Goal: Use online tool/utility: Utilize a website feature to perform a specific function

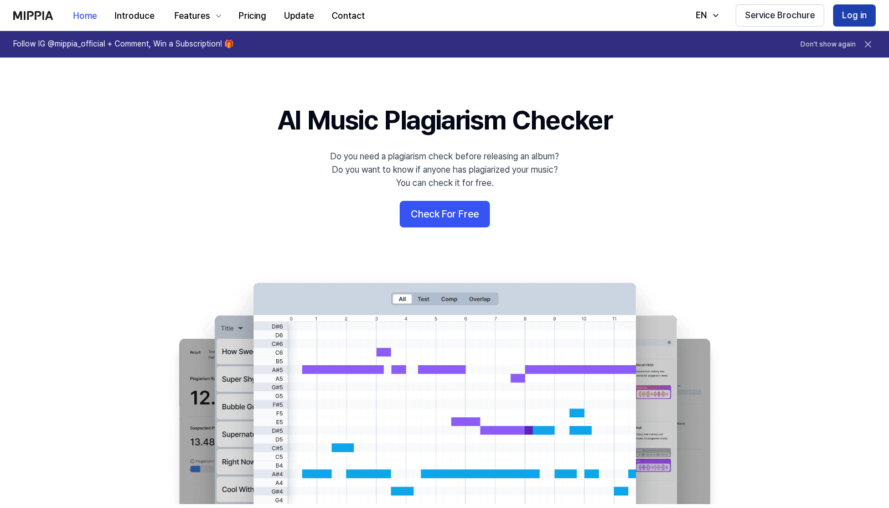
click at [850, 15] on button "Log in" at bounding box center [854, 15] width 43 height 22
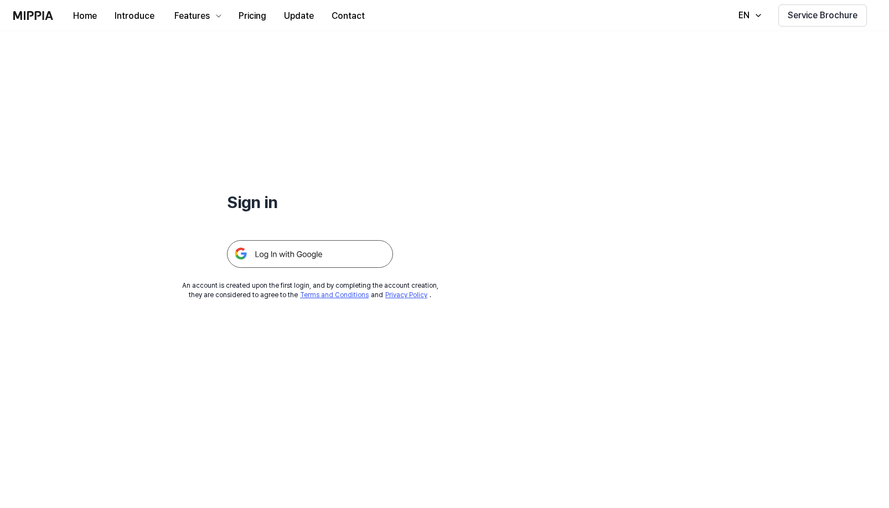
click at [303, 255] on img at bounding box center [310, 254] width 166 height 28
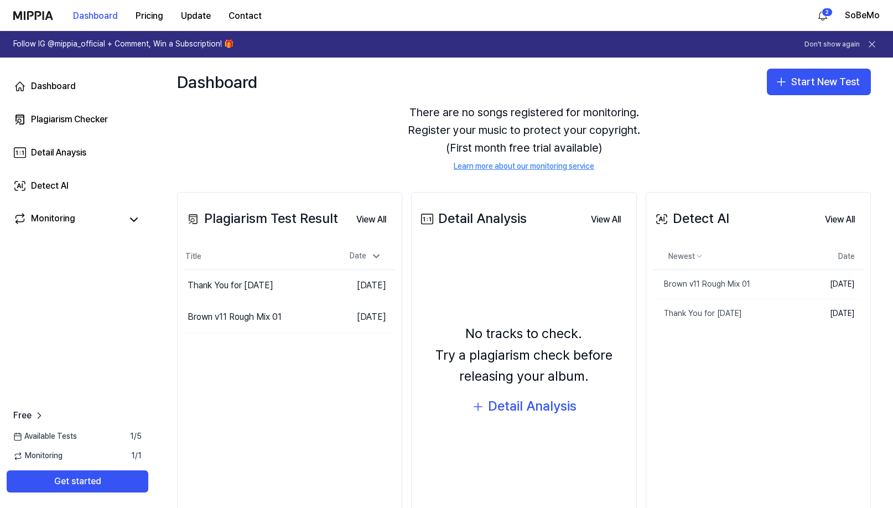
scroll to position [47, 0]
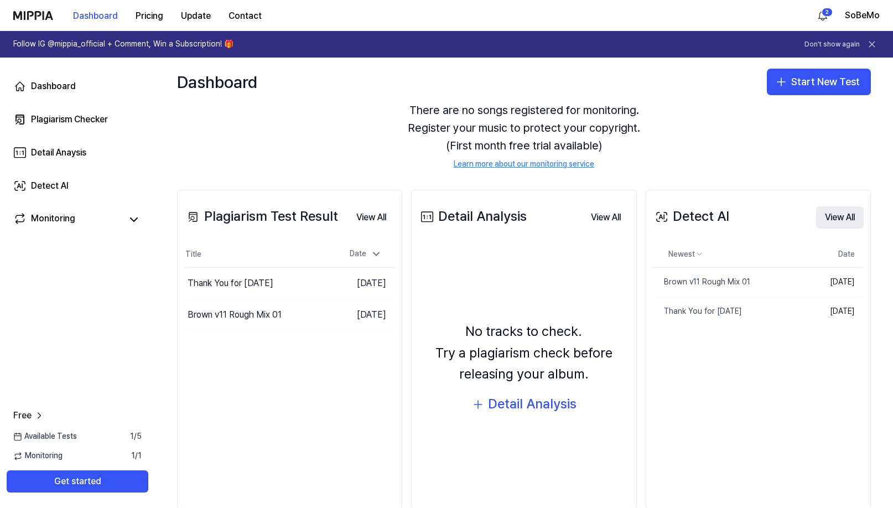
click at [828, 213] on button "View All" at bounding box center [840, 217] width 48 height 22
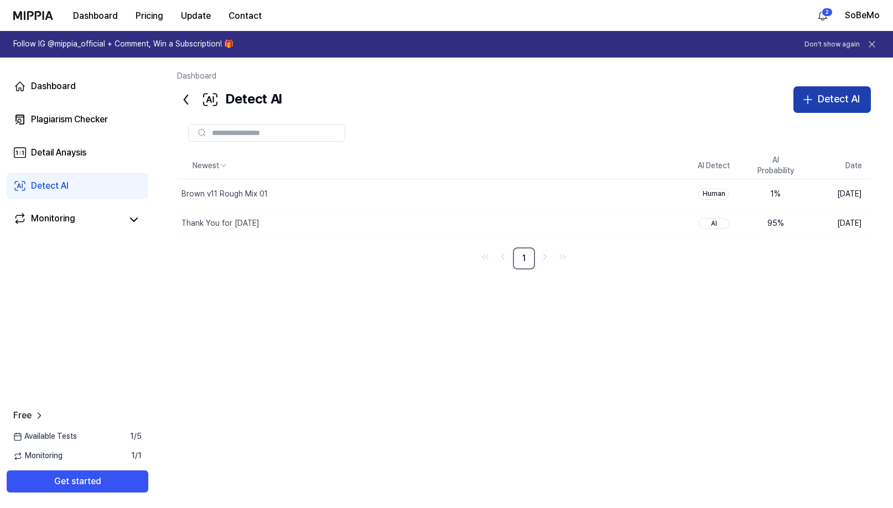
click at [802, 100] on icon "button" at bounding box center [807, 99] width 13 height 13
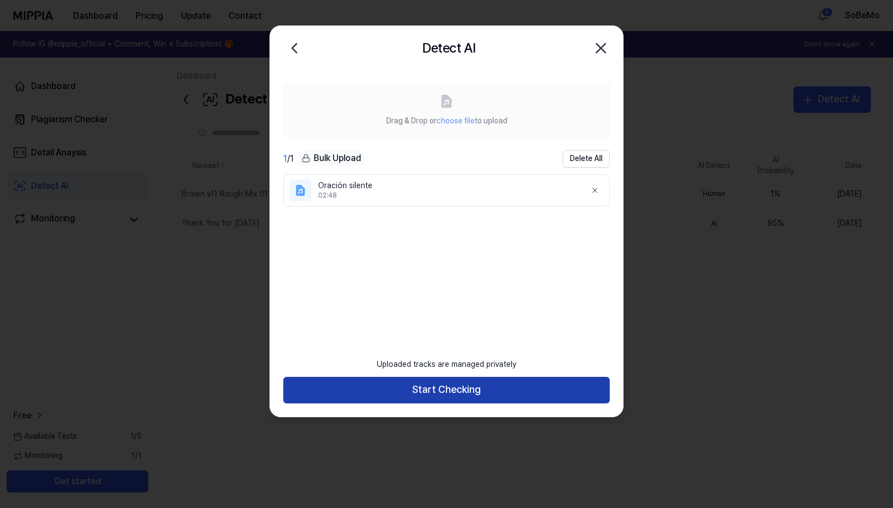
click at [444, 390] on button "Start Checking" at bounding box center [446, 390] width 327 height 27
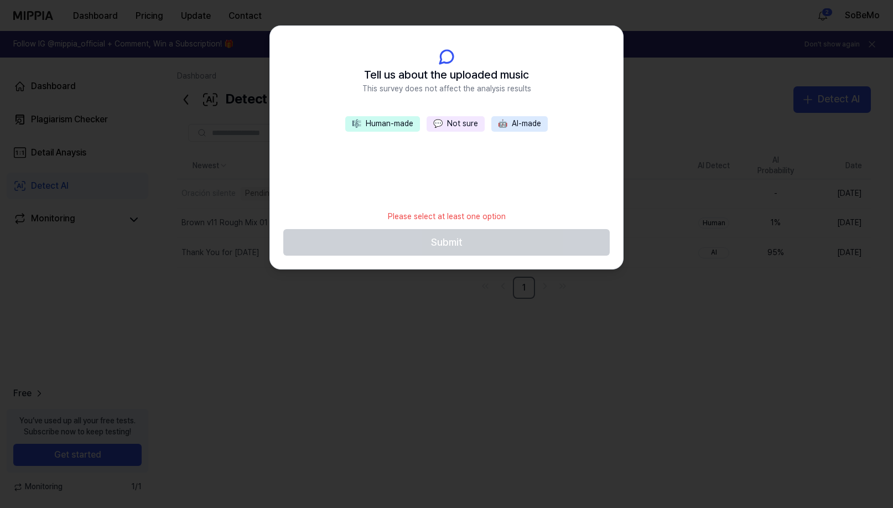
click at [454, 124] on button "💬 Not sure" at bounding box center [456, 123] width 58 height 15
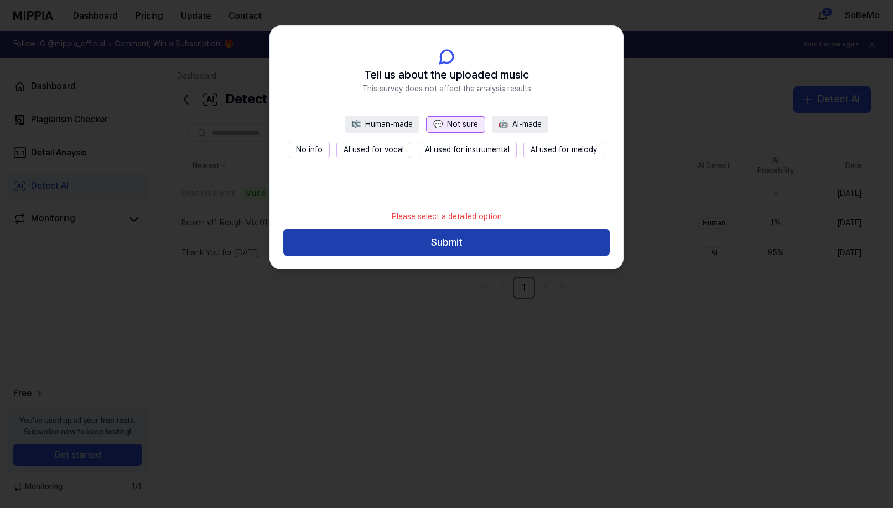
click at [439, 244] on button "Submit" at bounding box center [446, 242] width 327 height 27
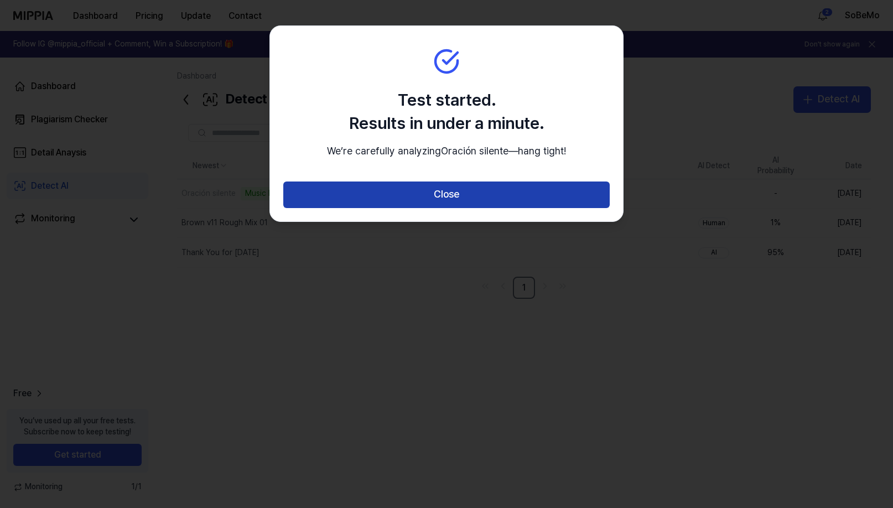
click at [449, 208] on button "Close" at bounding box center [446, 195] width 327 height 27
